Goal: Information Seeking & Learning: Learn about a topic

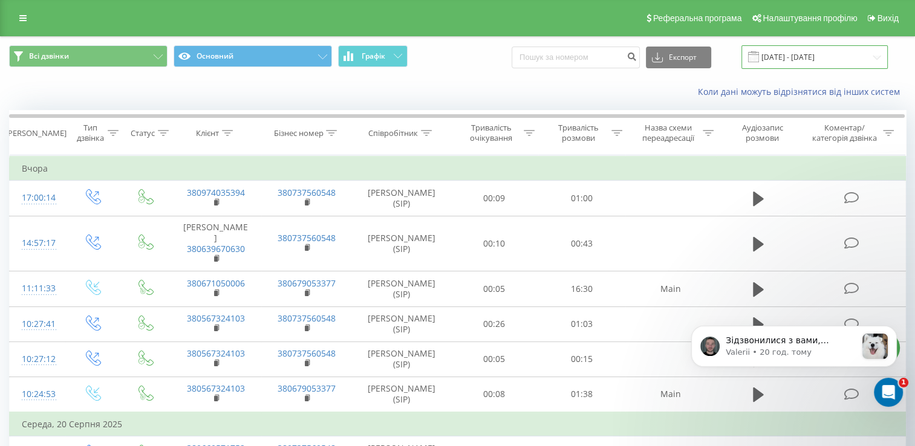
click at [798, 56] on input "[DATE] - [DATE]" at bounding box center [814, 57] width 146 height 24
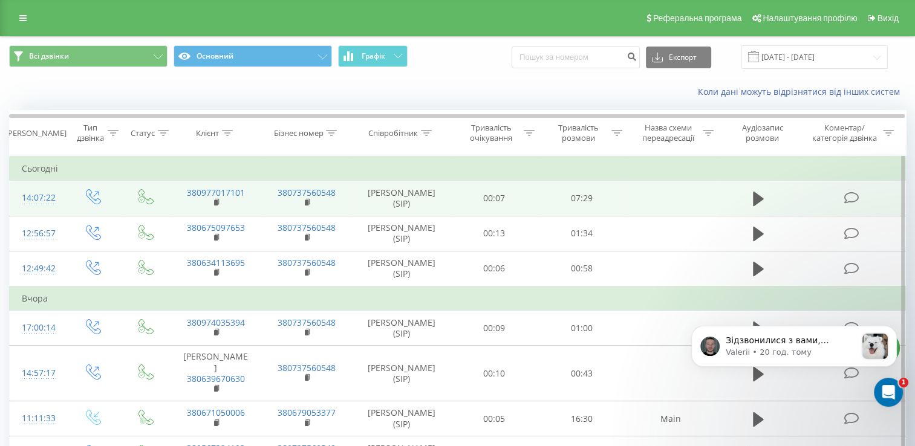
click at [854, 197] on icon at bounding box center [851, 198] width 15 height 13
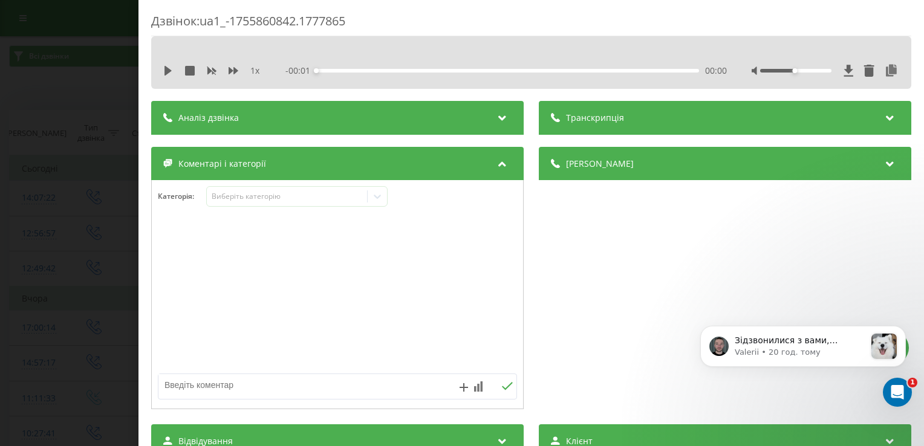
click at [366, 72] on div "00:00" at bounding box center [507, 71] width 383 height 4
click at [373, 114] on div "Аналіз дзвінка" at bounding box center [337, 118] width 372 height 34
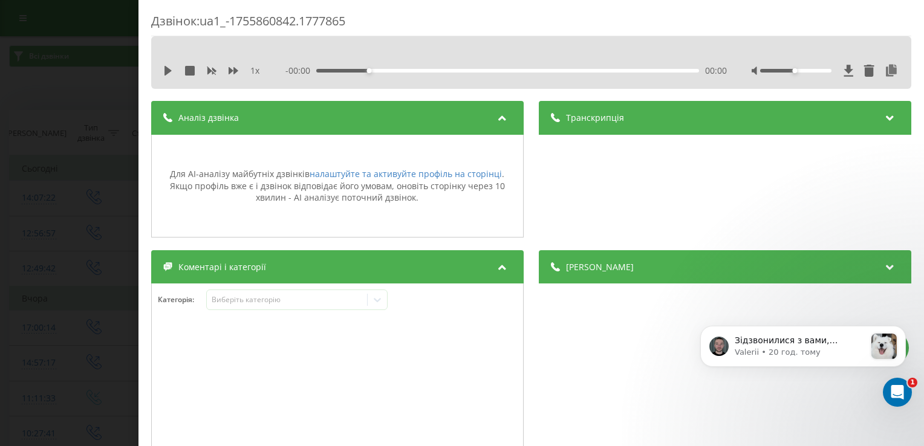
click at [106, 96] on div "Дзвінок : ua1_-1755860842.1777865 1 x - 00:00 00:00 00:00 Транскрипція Для AI-а…" at bounding box center [462, 223] width 924 height 446
